Goal: Information Seeking & Learning: Learn about a topic

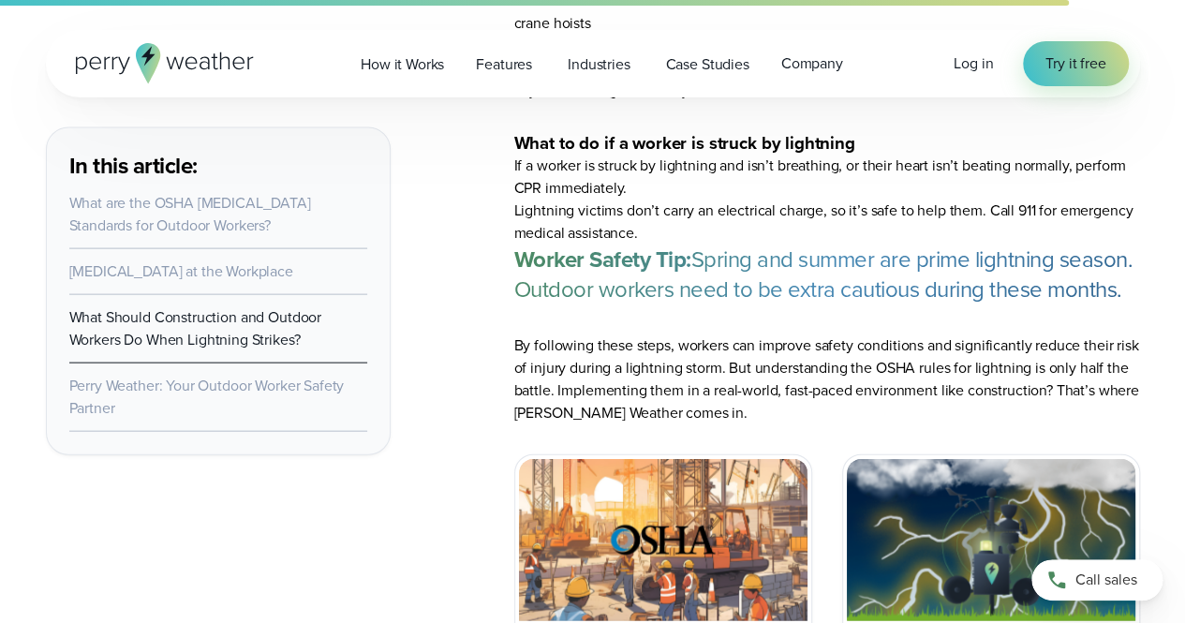
scroll to position [9032, 0]
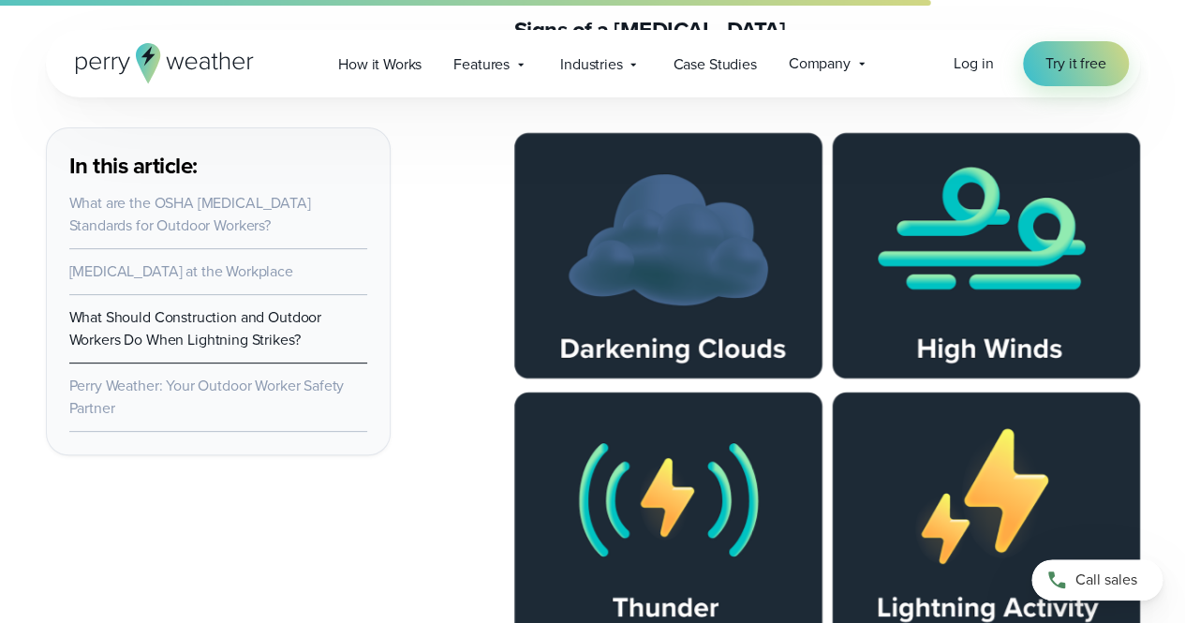
scroll to position [7243, 0]
